Goal: Task Accomplishment & Management: Manage account settings

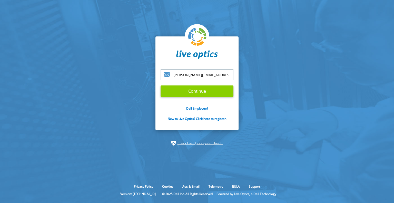
type input "[PERSON_NAME][EMAIL_ADDRESS][PERSON_NAME][DOMAIN_NAME]"
click at [201, 87] on input "Continue" at bounding box center [196, 90] width 73 height 11
click at [192, 93] on input "Continue" at bounding box center [196, 90] width 73 height 11
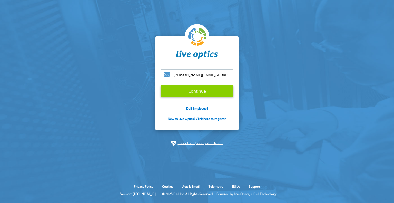
click at [193, 88] on input "Continue" at bounding box center [196, 90] width 73 height 11
click at [201, 91] on input "Continue" at bounding box center [196, 90] width 73 height 11
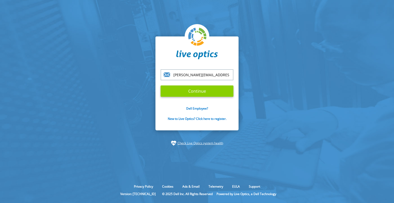
click at [201, 91] on input "Continue" at bounding box center [196, 90] width 73 height 11
click at [220, 72] on input "[PERSON_NAME][EMAIL_ADDRESS][PERSON_NAME][DOMAIN_NAME]" at bounding box center [196, 74] width 73 height 11
click at [195, 76] on input "[PERSON_NAME][EMAIL_ADDRESS][PERSON_NAME][DOMAIN_NAME]" at bounding box center [196, 74] width 73 height 11
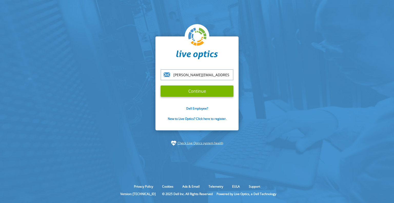
click at [216, 79] on input "[PERSON_NAME][EMAIL_ADDRESS][PERSON_NAME][DOMAIN_NAME]" at bounding box center [196, 74] width 73 height 11
click at [189, 118] on link "New to Live Optics? Click here to register." at bounding box center [197, 118] width 59 height 4
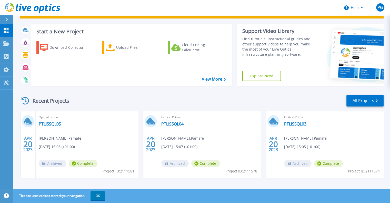
scroll to position [18, 0]
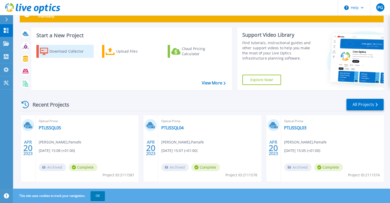
click at [49, 49] on div "Download Collector" at bounding box center [69, 51] width 41 height 10
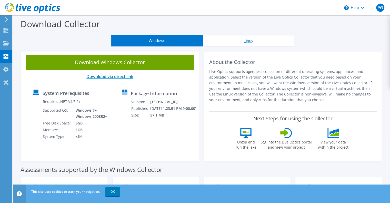
click at [111, 76] on link "Download via direct link" at bounding box center [109, 77] width 47 height 6
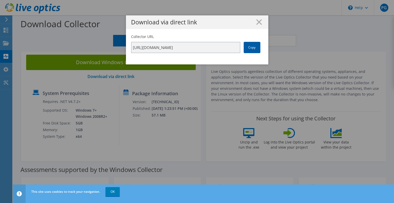
click at [248, 47] on link "Copy" at bounding box center [252, 47] width 17 height 11
click at [256, 19] on icon at bounding box center [259, 22] width 6 height 6
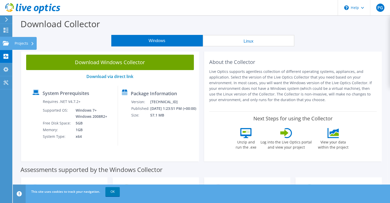
click at [25, 43] on div "Projects" at bounding box center [24, 43] width 25 height 13
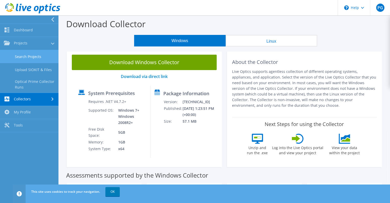
click at [30, 56] on link "Search Projects" at bounding box center [29, 56] width 58 height 13
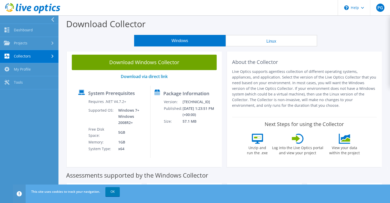
click at [30, 56] on link "Collectors" at bounding box center [29, 56] width 58 height 13
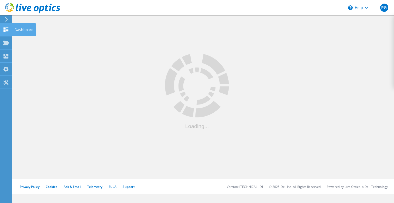
click at [7, 29] on icon at bounding box center [6, 29] width 6 height 5
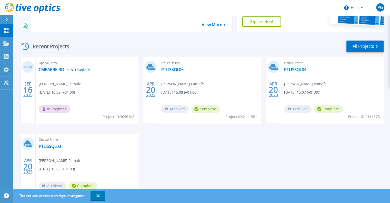
scroll to position [90, 0]
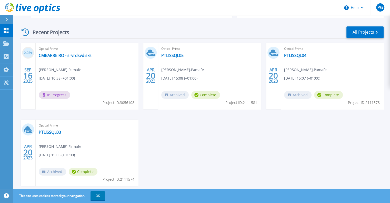
click at [183, 60] on div "Optical Prime PTLISSQL05 [PERSON_NAME] , Pamafe [DATE] 15:08 (+01:00) Archived …" at bounding box center [209, 76] width 103 height 66
click at [326, 66] on div "Optical Prime PTLISSQL04 [PERSON_NAME] , Pamafe [DATE] 15:07 (+01:00) Archived …" at bounding box center [332, 76] width 103 height 66
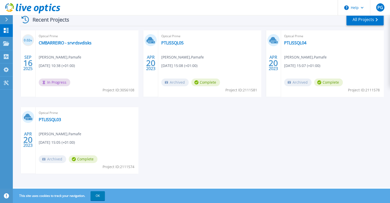
click at [205, 84] on span "Complete" at bounding box center [205, 82] width 29 height 8
click at [371, 19] on link "All Projects" at bounding box center [364, 20] width 37 height 12
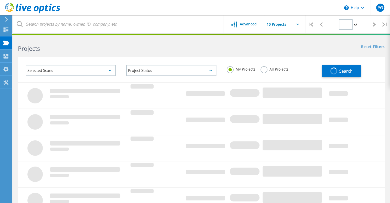
type input "1"
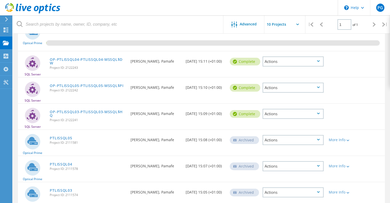
scroll to position [83, 0]
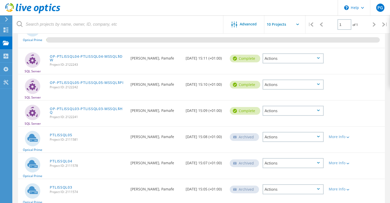
click at [282, 59] on div "Actions" at bounding box center [292, 58] width 61 height 10
click at [274, 70] on div "Delete" at bounding box center [293, 70] width 60 height 8
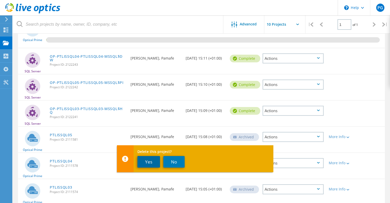
click at [152, 159] on button "Yes" at bounding box center [148, 162] width 23 height 12
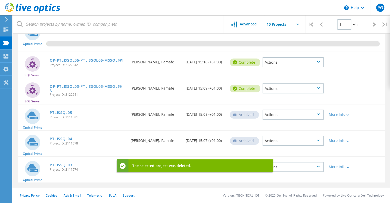
scroll to position [78, 0]
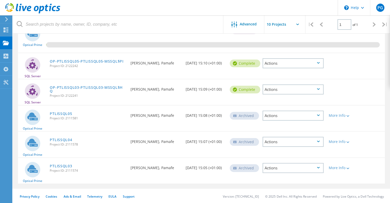
click at [285, 90] on div "Actions" at bounding box center [292, 89] width 61 height 10
click at [273, 99] on div "Delete" at bounding box center [293, 101] width 60 height 8
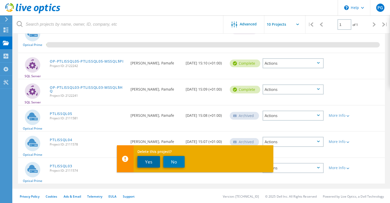
click at [145, 161] on button "Yes" at bounding box center [148, 162] width 23 height 12
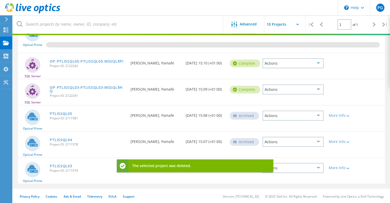
scroll to position [52, 0]
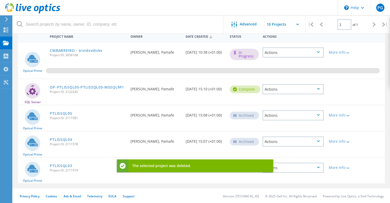
click at [277, 87] on div "Actions" at bounding box center [292, 89] width 61 height 10
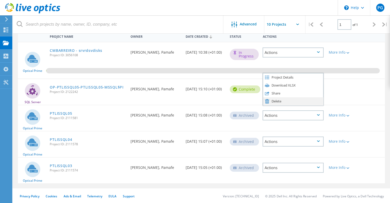
click at [268, 102] on use at bounding box center [267, 101] width 4 height 4
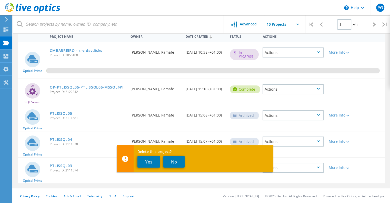
click at [295, 111] on div "Actions" at bounding box center [292, 115] width 61 height 10
click at [145, 163] on button "Yes" at bounding box center [148, 162] width 23 height 12
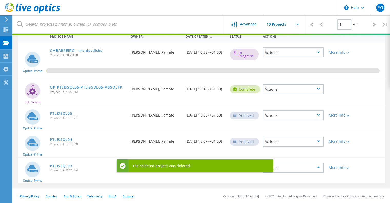
scroll to position [33, 0]
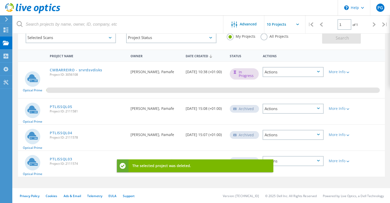
click at [279, 109] on div "Actions" at bounding box center [292, 109] width 61 height 10
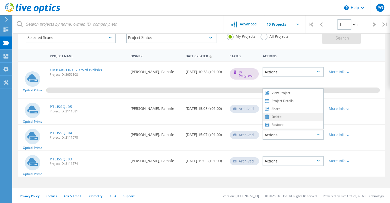
click at [276, 117] on div "Delete" at bounding box center [293, 117] width 60 height 8
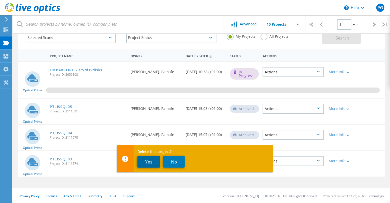
click at [151, 164] on button "Yes" at bounding box center [148, 162] width 23 height 12
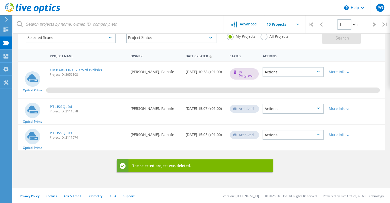
click at [317, 107] on icon at bounding box center [318, 108] width 3 height 2
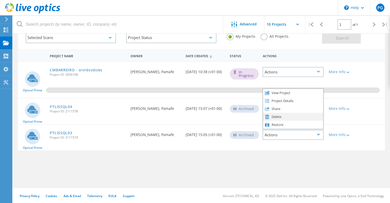
click at [278, 116] on div "Delete" at bounding box center [293, 117] width 60 height 8
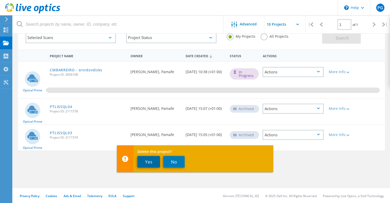
click at [147, 164] on button "Yes" at bounding box center [148, 162] width 23 height 12
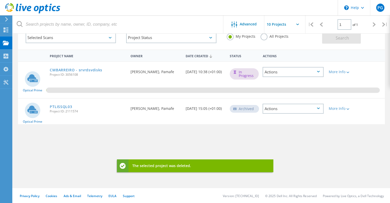
click at [318, 109] on div "Actions" at bounding box center [292, 109] width 61 height 10
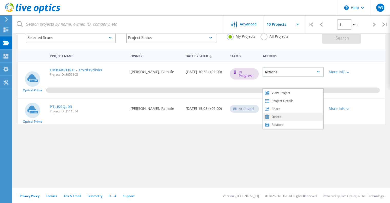
click at [267, 115] on use at bounding box center [267, 116] width 4 height 4
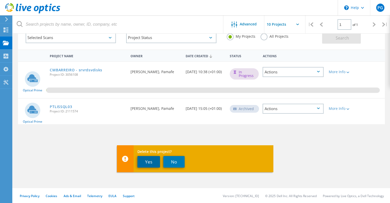
click at [149, 160] on button "Yes" at bounding box center [148, 162] width 23 height 12
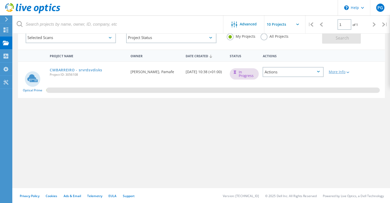
click at [347, 70] on div at bounding box center [347, 71] width 4 height 3
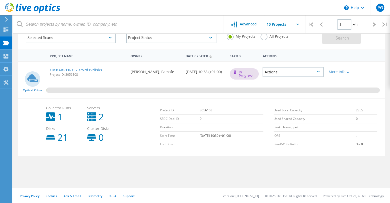
click at [242, 75] on div "In Progress" at bounding box center [244, 73] width 29 height 11
click at [341, 72] on div "More Info" at bounding box center [341, 72] width 24 height 4
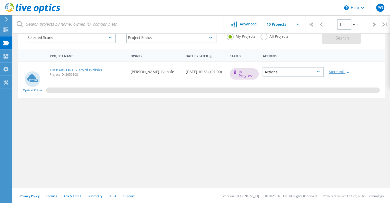
click at [341, 72] on div "More Info" at bounding box center [341, 72] width 24 height 4
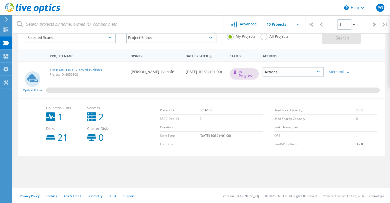
click at [94, 115] on icon at bounding box center [91, 116] width 9 height 9
click at [75, 69] on link "CMBARREIRO - srvrdsvdisks" at bounding box center [76, 70] width 53 height 4
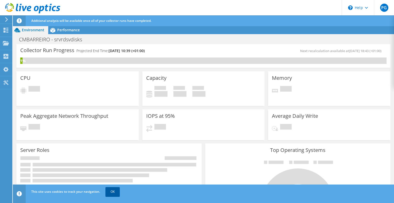
click at [115, 191] on link "OK" at bounding box center [112, 191] width 14 height 9
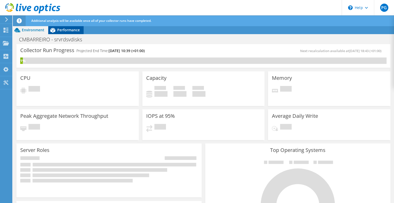
click at [67, 27] on div "Performance" at bounding box center [65, 30] width 35 height 8
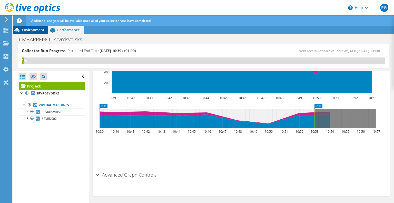
click at [33, 29] on span "Environment" at bounding box center [33, 29] width 23 height 5
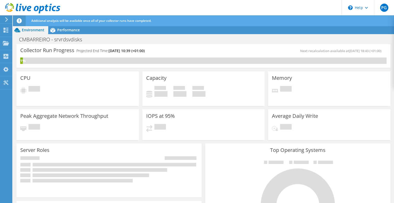
click at [6, 20] on use at bounding box center [6, 19] width 3 height 5
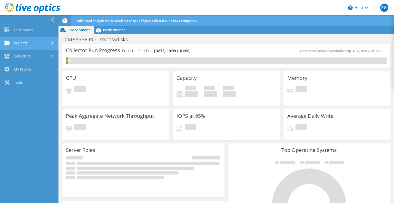
click at [28, 48] on link "Projects" at bounding box center [29, 43] width 58 height 13
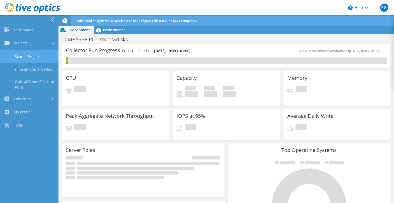
click at [29, 56] on link "Search Projects" at bounding box center [29, 56] width 58 height 13
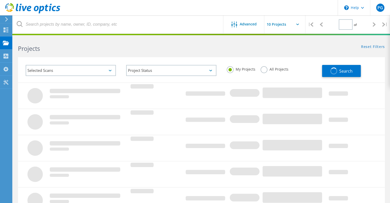
type input "1"
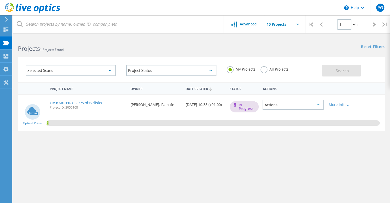
click at [317, 104] on icon at bounding box center [318, 105] width 3 height 2
click at [346, 106] on div at bounding box center [347, 104] width 4 height 3
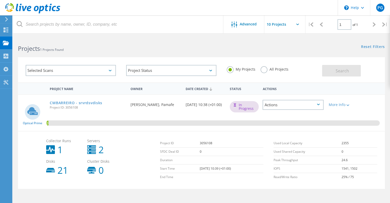
scroll to position [33, 0]
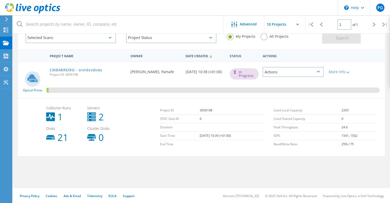
click at [84, 39] on div "Selected Scans" at bounding box center [71, 37] width 90 height 11
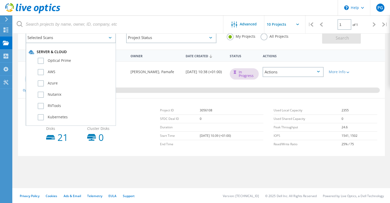
click at [84, 39] on div "Selected Scans" at bounding box center [71, 37] width 90 height 11
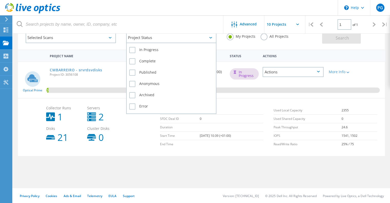
click at [159, 38] on div "Project Status" at bounding box center [171, 37] width 90 height 11
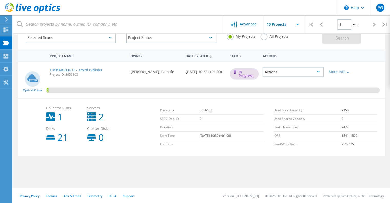
click at [264, 36] on div at bounding box center [284, 25] width 41 height 21
drag, startPoint x: 262, startPoint y: 35, endPoint x: 265, endPoint y: 28, distance: 7.3
click at [265, 28] on lo-project-search-form "Advanced | 1 of 1 | Email Address Project Name Company Date Created Project Id …" at bounding box center [201, 26] width 377 height 45
click at [261, 36] on label "All Projects" at bounding box center [274, 35] width 28 height 5
click at [0, 0] on input "All Projects" at bounding box center [0, 0] width 0 height 0
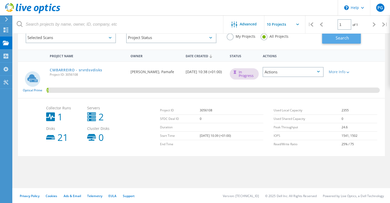
click at [338, 40] on span "Search" at bounding box center [342, 38] width 13 height 6
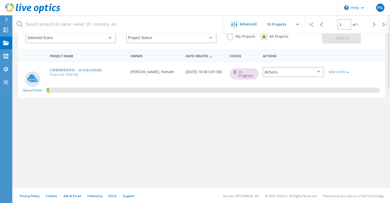
click at [232, 36] on label "My Projects" at bounding box center [241, 35] width 29 height 5
click at [0, 0] on input "My Projects" at bounding box center [0, 0] width 0 height 0
click at [343, 71] on div "More Info" at bounding box center [341, 72] width 24 height 4
